Goal: Information Seeking & Learning: Learn about a topic

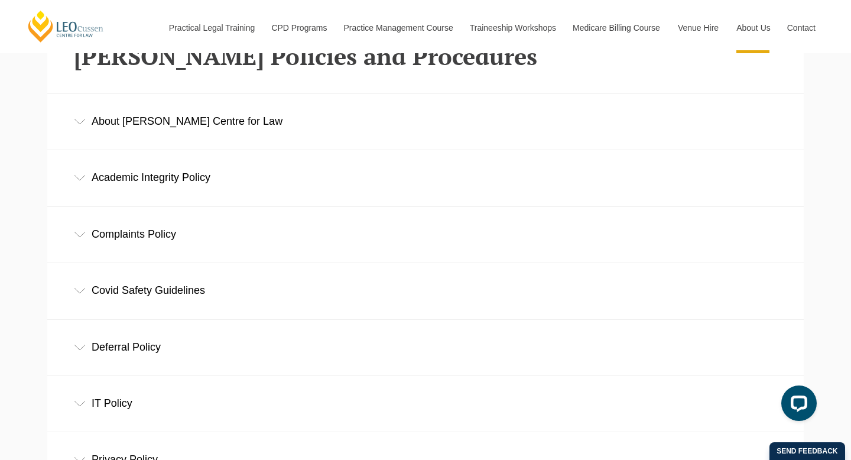
scroll to position [331, 0]
click at [153, 177] on div "Academic Integrity Policy" at bounding box center [425, 178] width 757 height 55
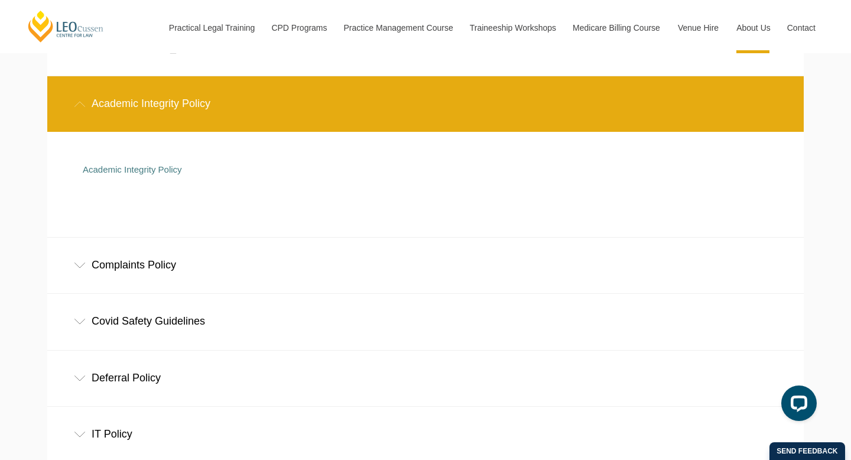
scroll to position [410, 0]
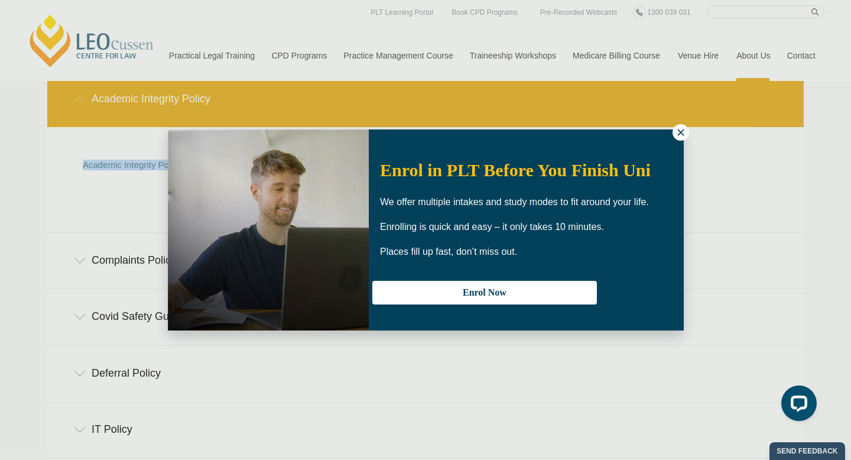
click at [678, 131] on icon at bounding box center [681, 132] width 11 height 11
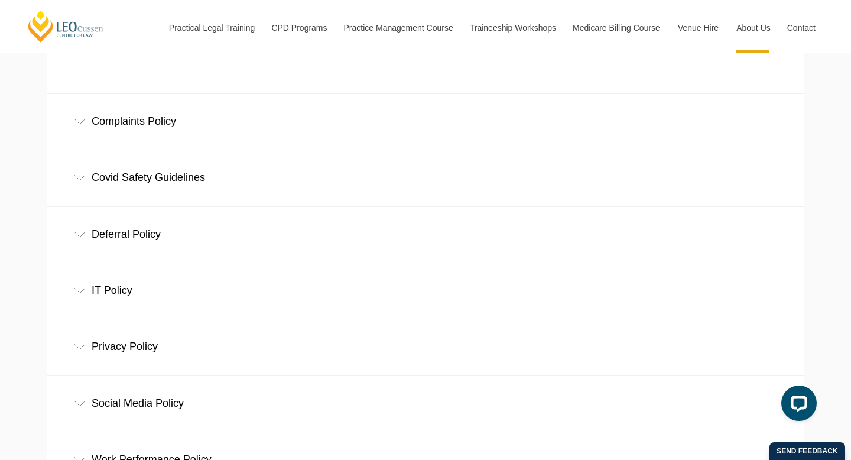
scroll to position [574, 0]
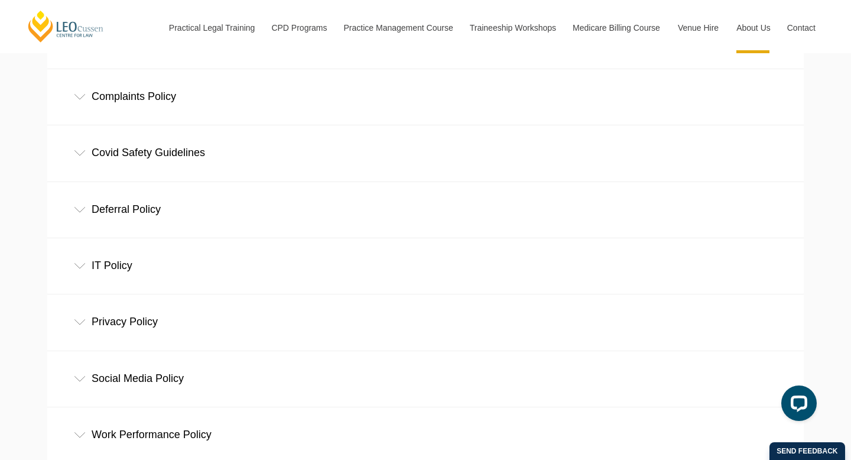
click at [129, 102] on div "Complaints Policy" at bounding box center [425, 96] width 757 height 55
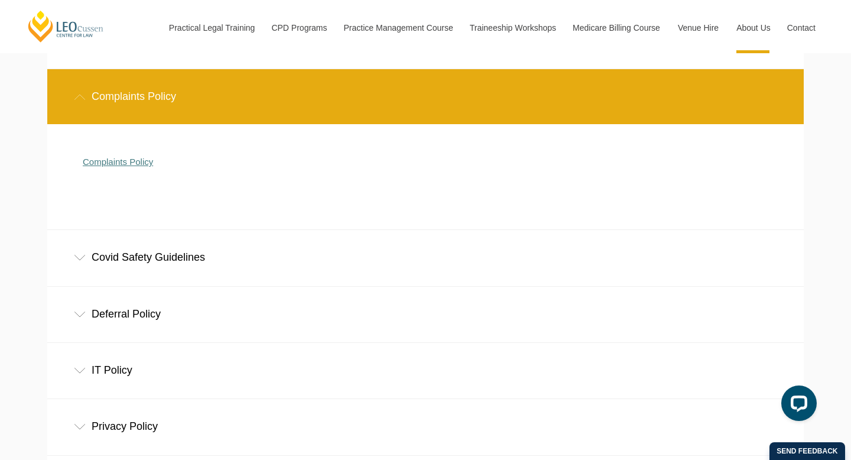
click at [117, 164] on link "Complaints Policy" at bounding box center [118, 162] width 70 height 10
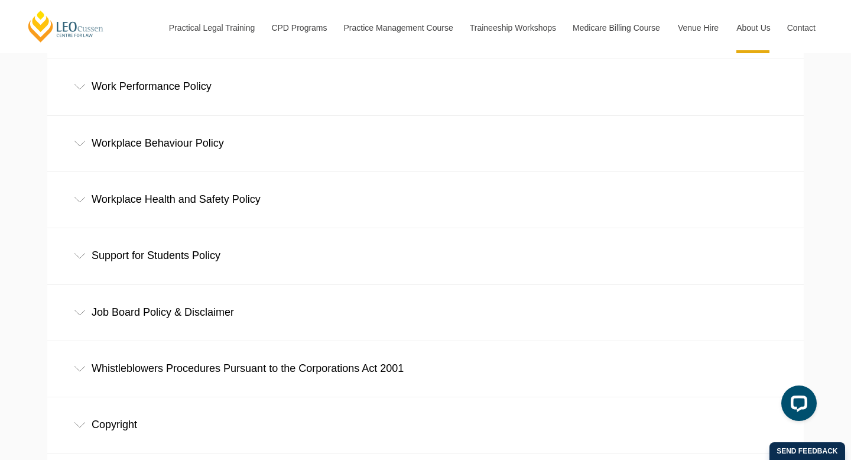
scroll to position [818, 0]
click at [156, 254] on div "Support for Students Policy" at bounding box center [425, 255] width 757 height 55
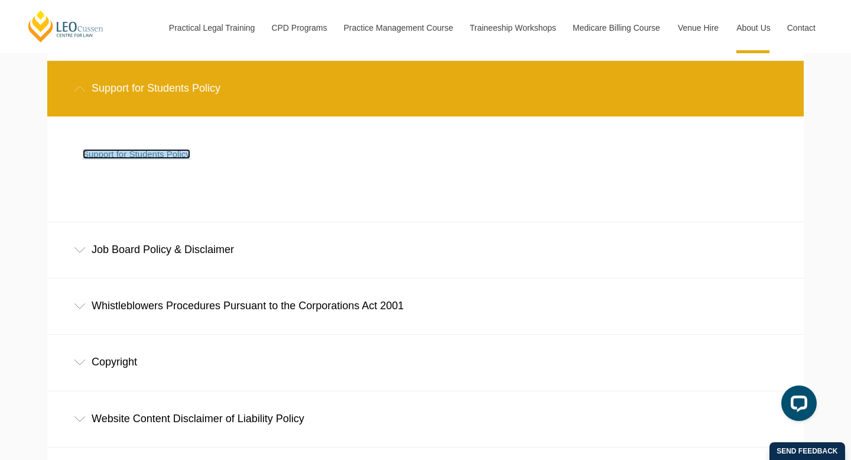
scroll to position [987, 0]
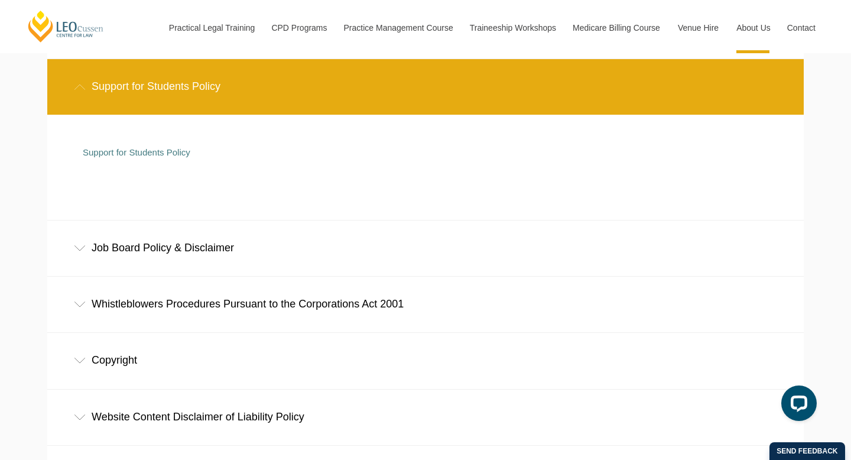
click at [173, 305] on div "Whistleblowers Procedures Pursuant to the Corporations Act 2001" at bounding box center [425, 304] width 757 height 55
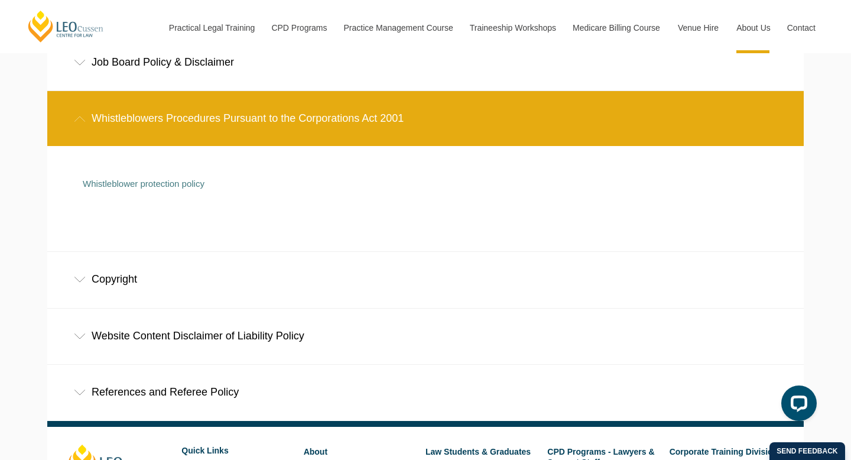
scroll to position [1184, 0]
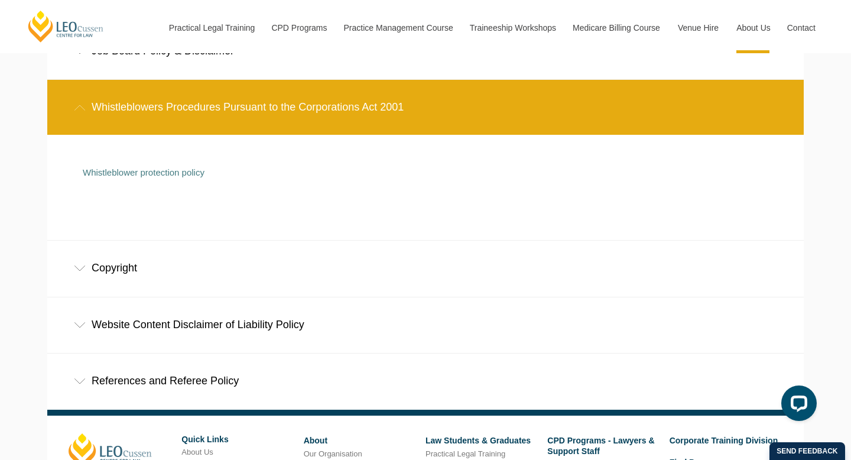
click at [165, 386] on div "References and Referee Policy" at bounding box center [425, 381] width 757 height 55
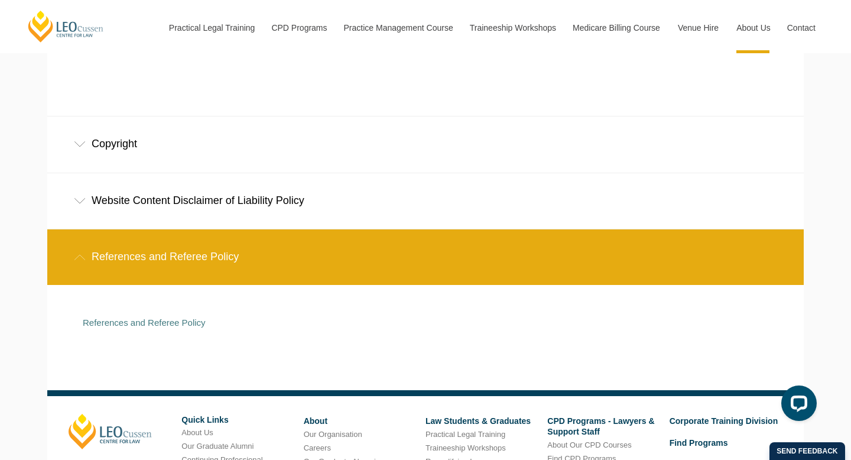
scroll to position [1309, 0]
